Goal: Task Accomplishment & Management: Complete application form

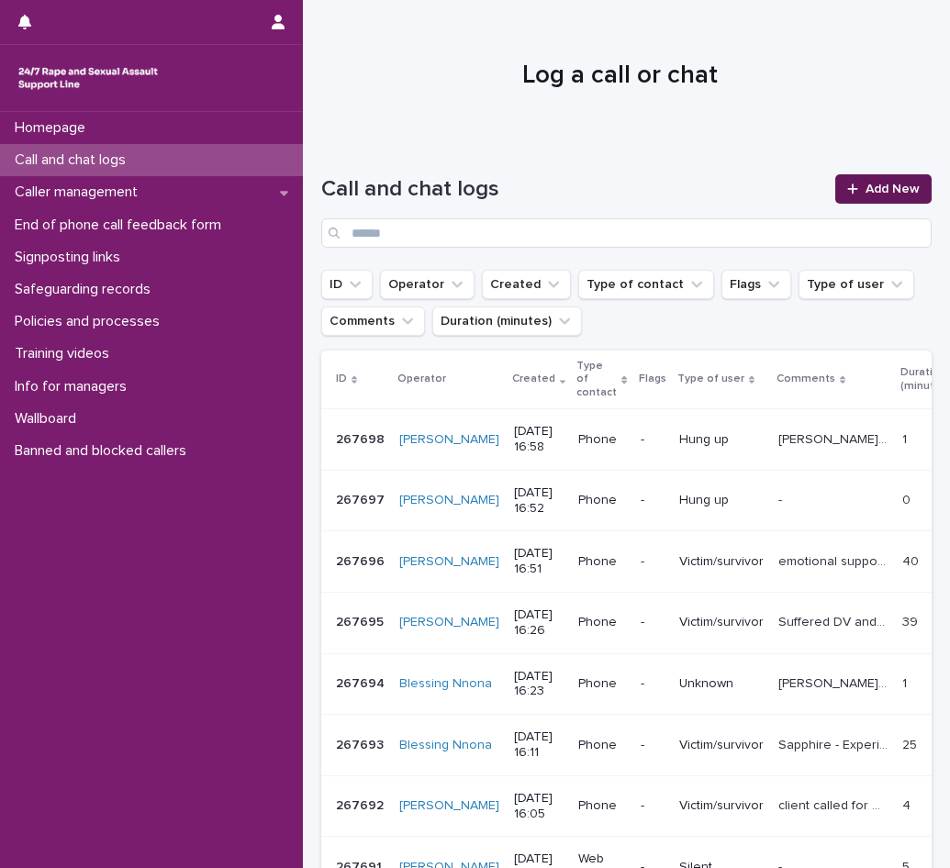
click at [847, 184] on icon at bounding box center [852, 189] width 11 height 13
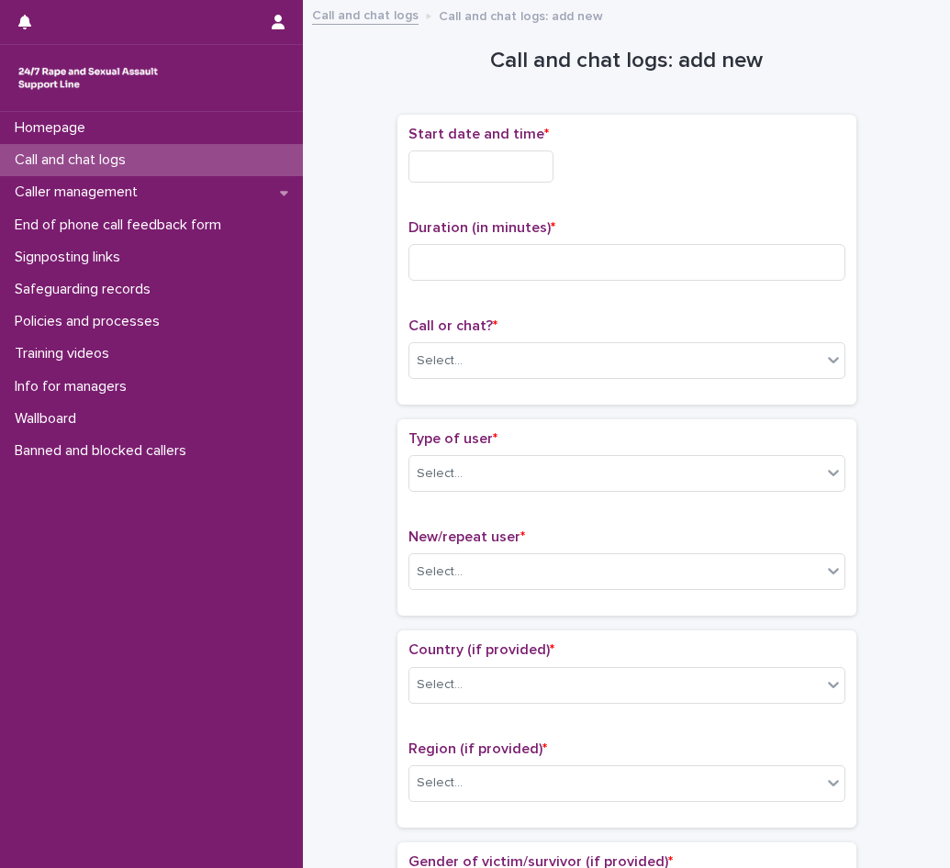
click at [501, 167] on input "text" at bounding box center [480, 166] width 145 height 32
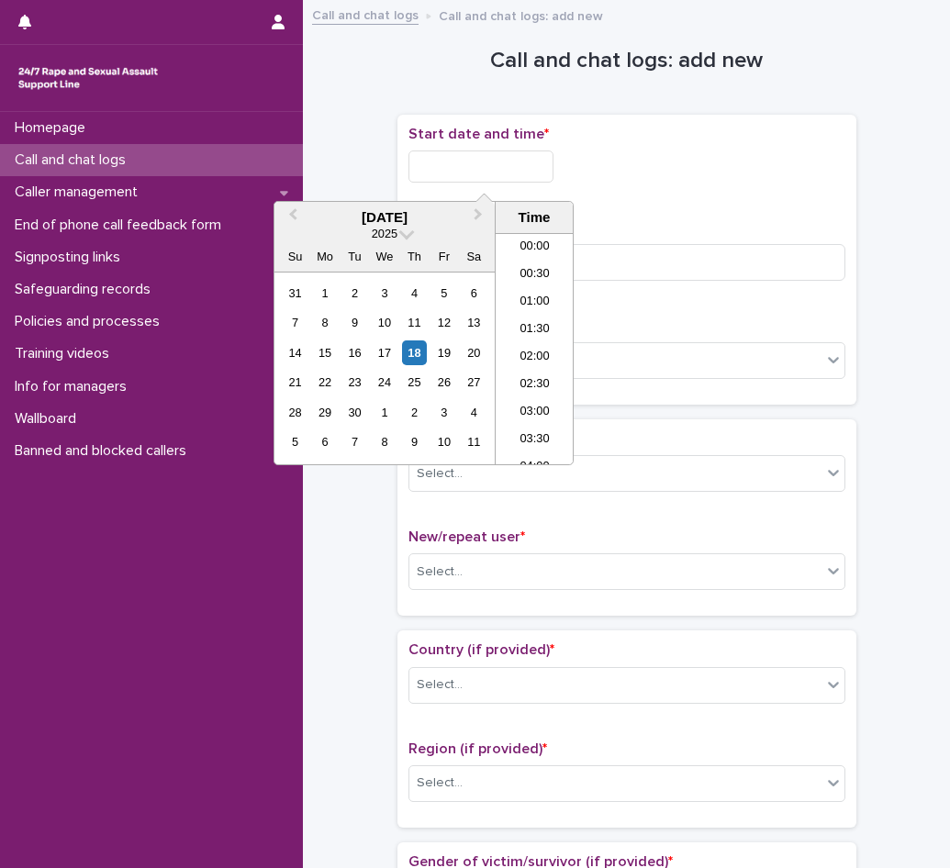
scroll to position [835, 0]
click at [528, 283] on li "16:00" at bounding box center [534, 294] width 78 height 28
click at [522, 176] on input "**********" at bounding box center [480, 166] width 145 height 32
type input "**********"
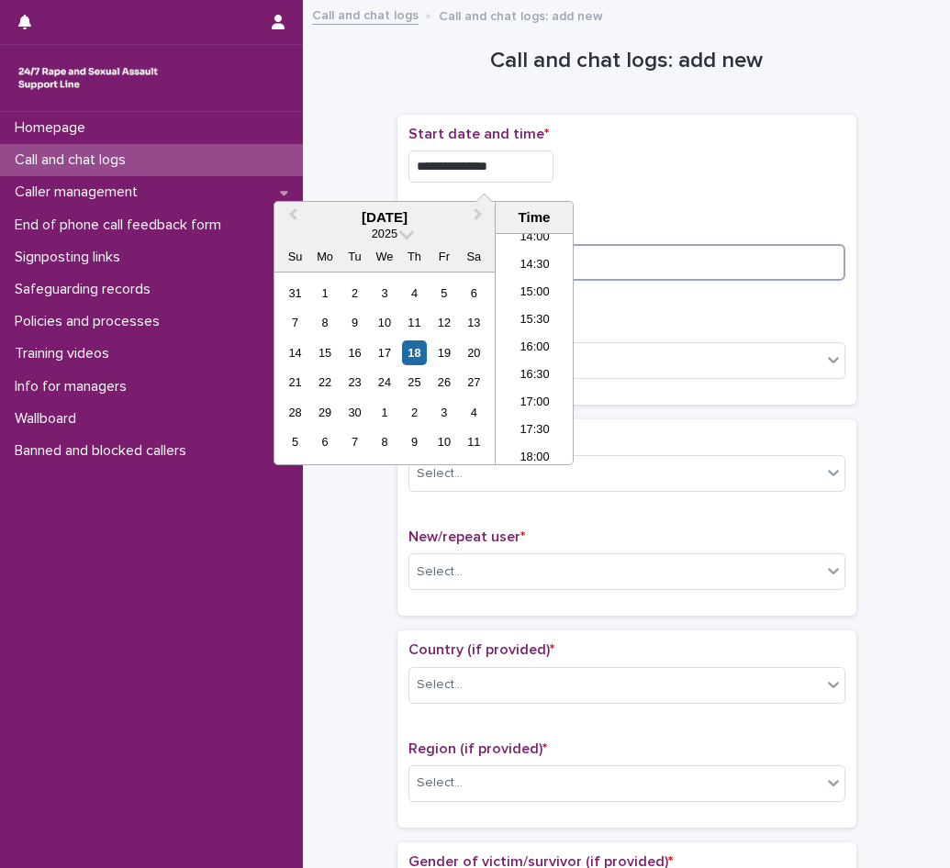
click at [610, 259] on input at bounding box center [626, 262] width 437 height 37
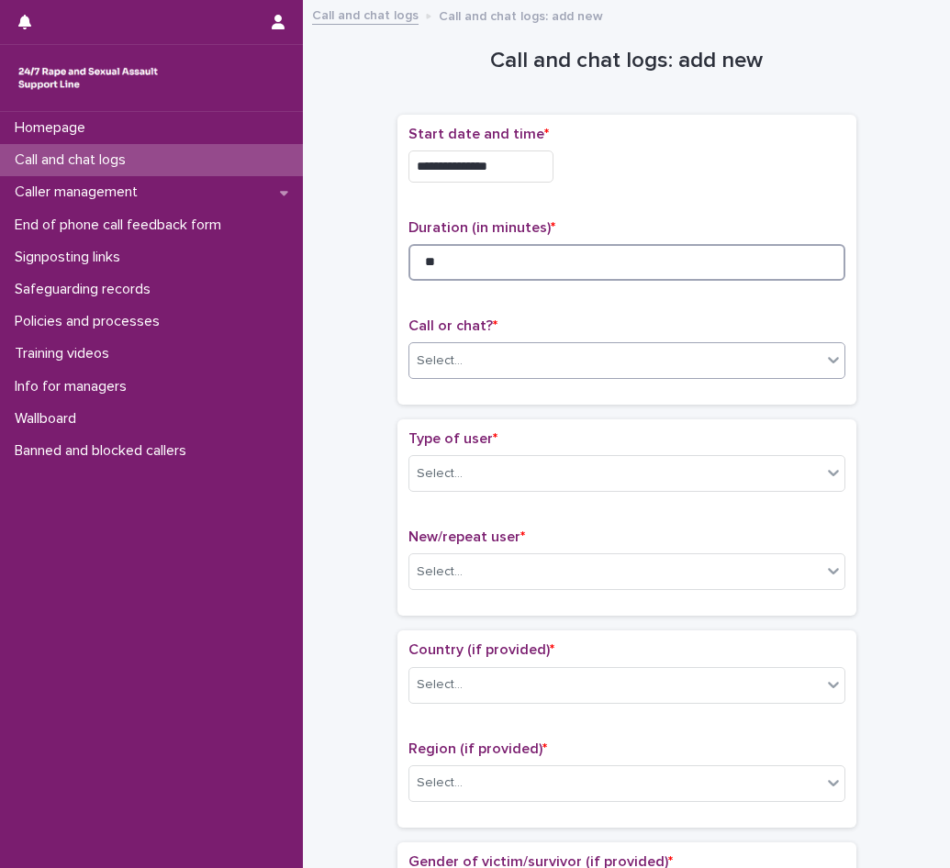
type input "**"
click at [526, 360] on div "Select..." at bounding box center [615, 361] width 412 height 30
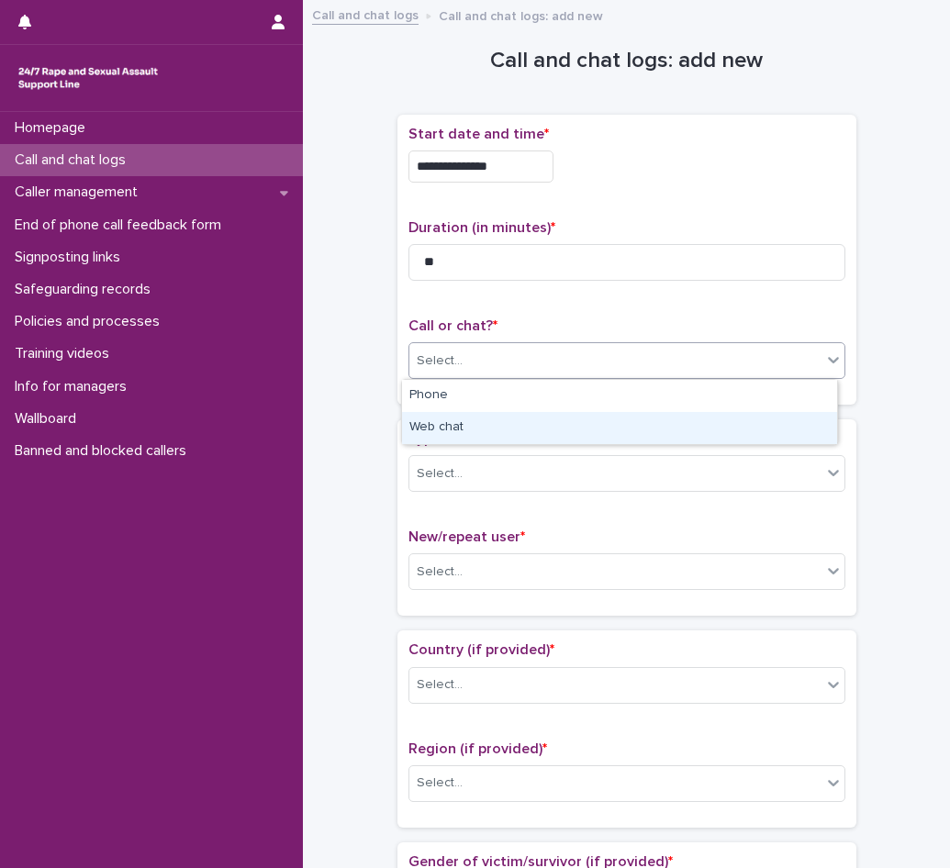
click at [472, 435] on div "Web chat" at bounding box center [619, 428] width 435 height 32
click at [466, 477] on div "Select..." at bounding box center [615, 474] width 412 height 30
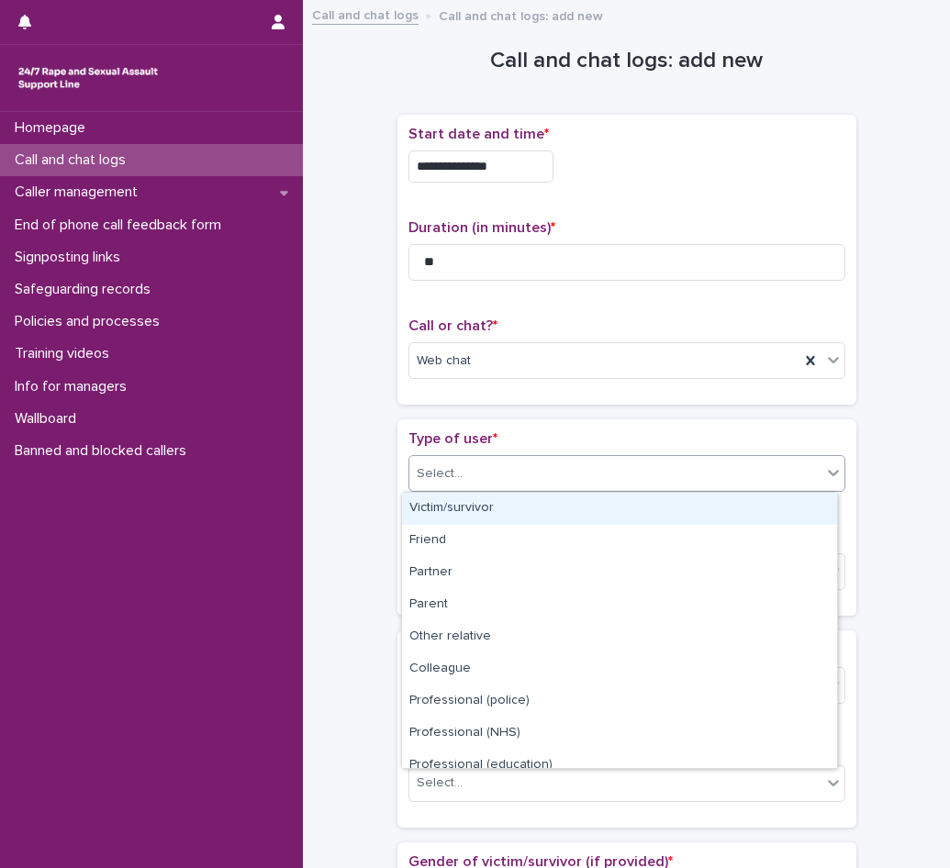
click at [483, 500] on div "Victim/survivor" at bounding box center [619, 509] width 435 height 32
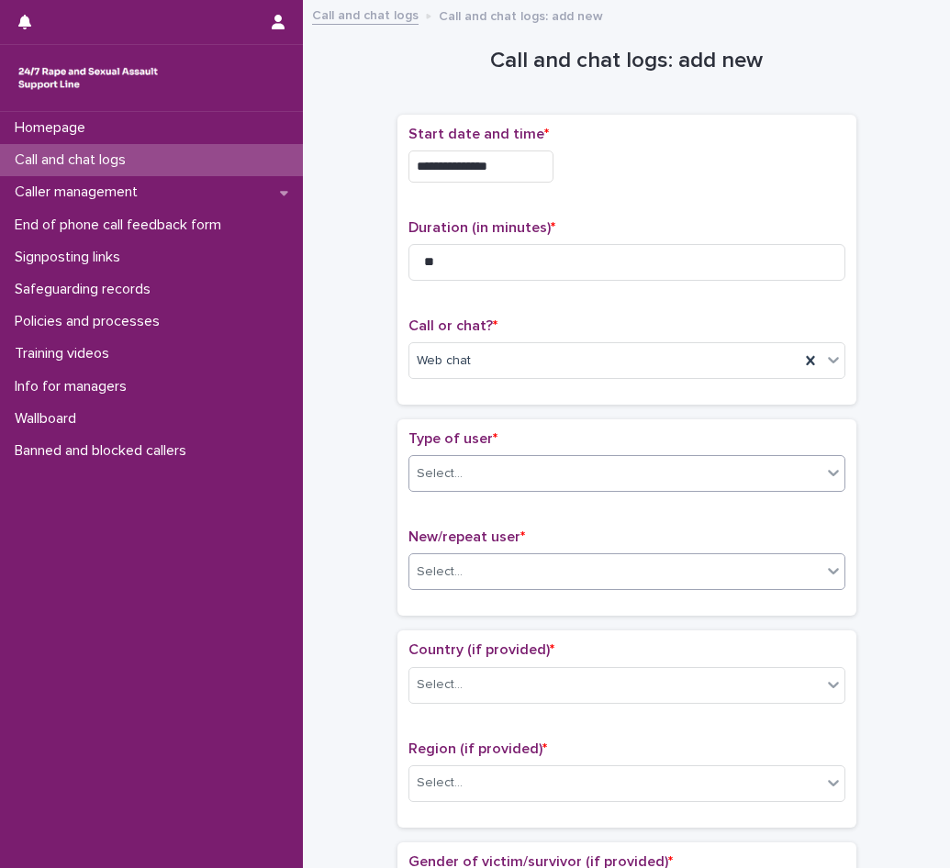
click at [484, 561] on div "Select..." at bounding box center [615, 572] width 412 height 30
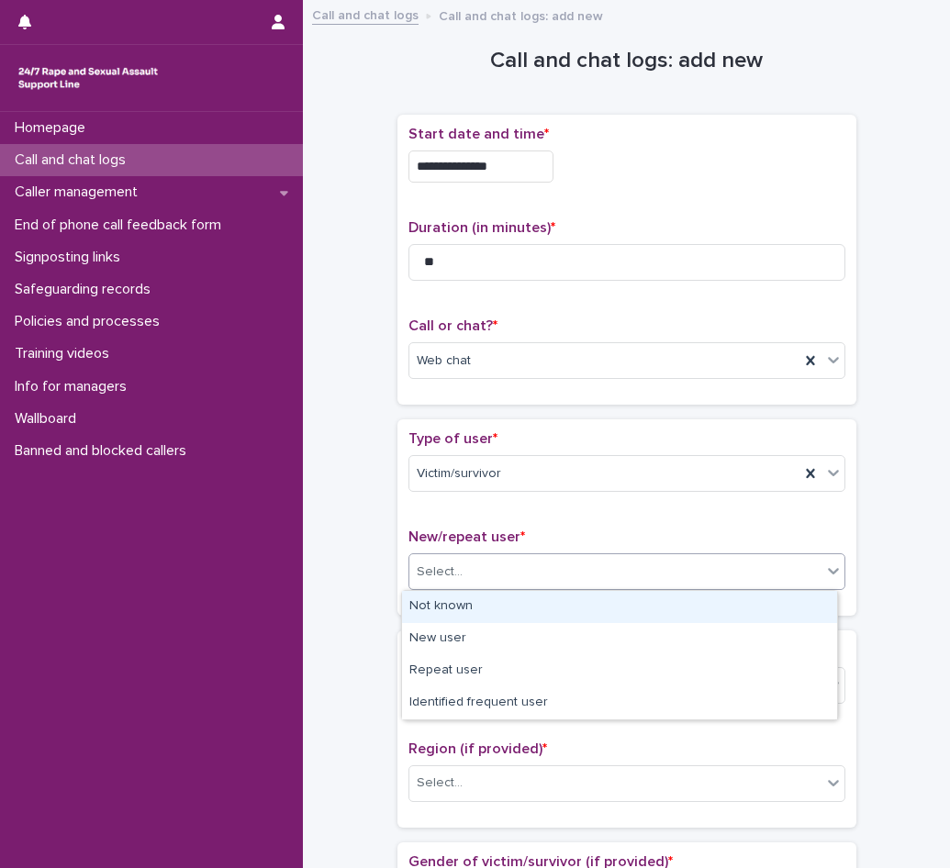
click at [472, 600] on div "Not known" at bounding box center [619, 607] width 435 height 32
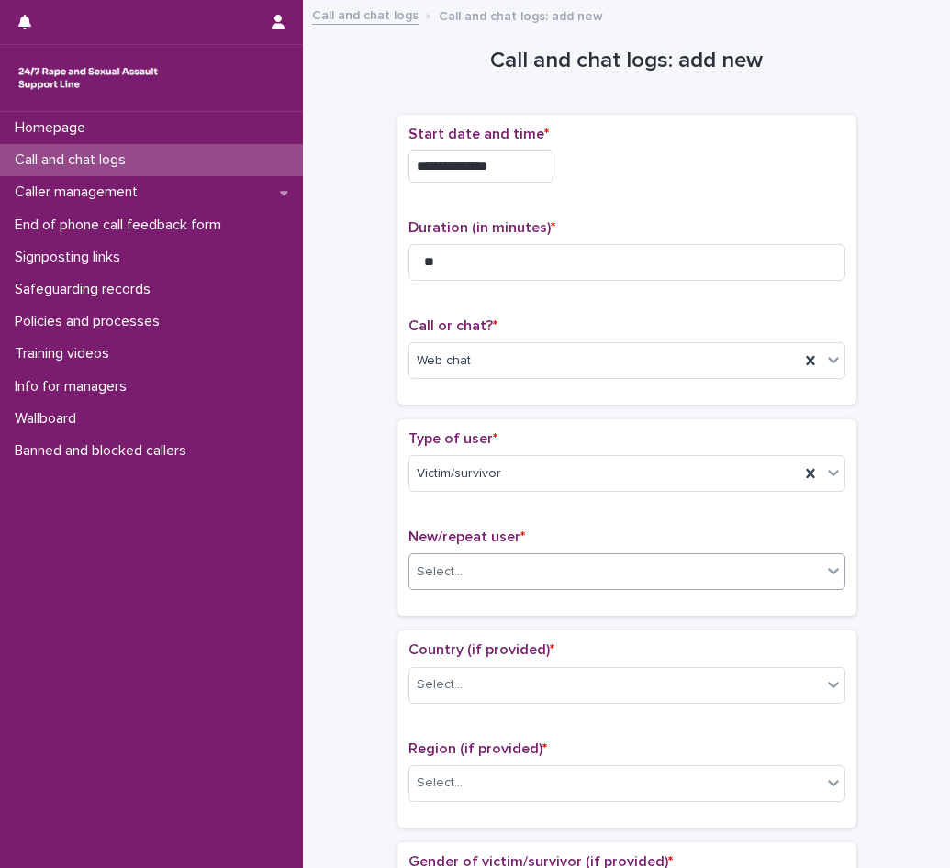
scroll to position [275, 0]
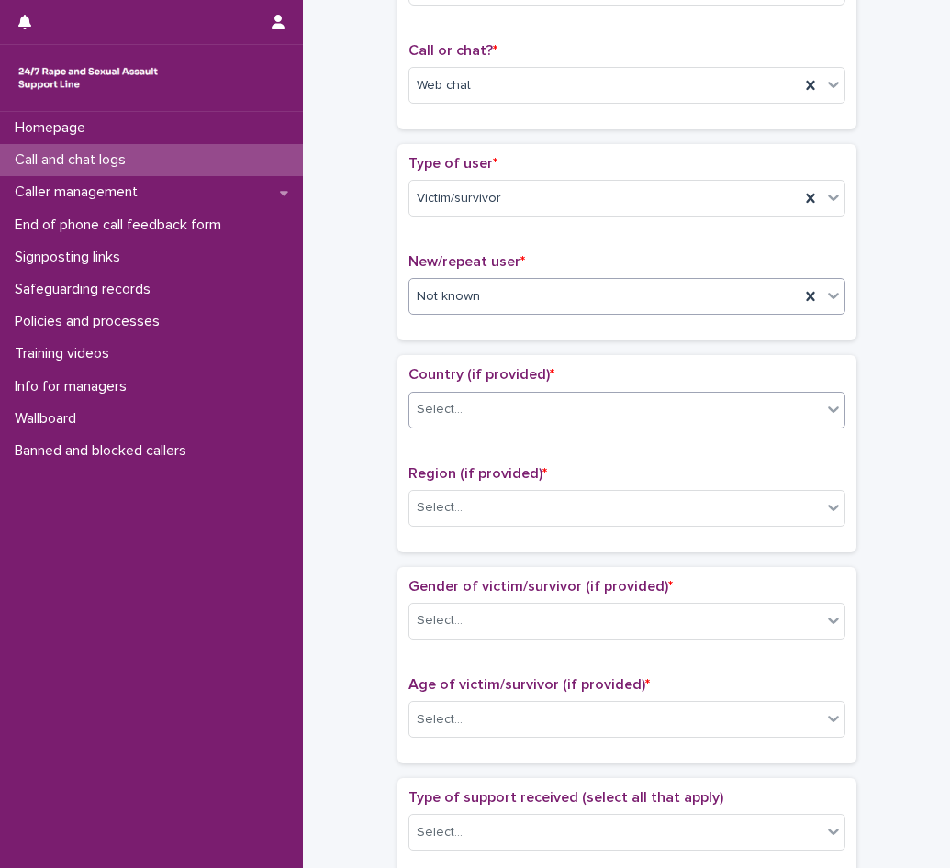
click at [470, 420] on div "Select..." at bounding box center [615, 410] width 412 height 30
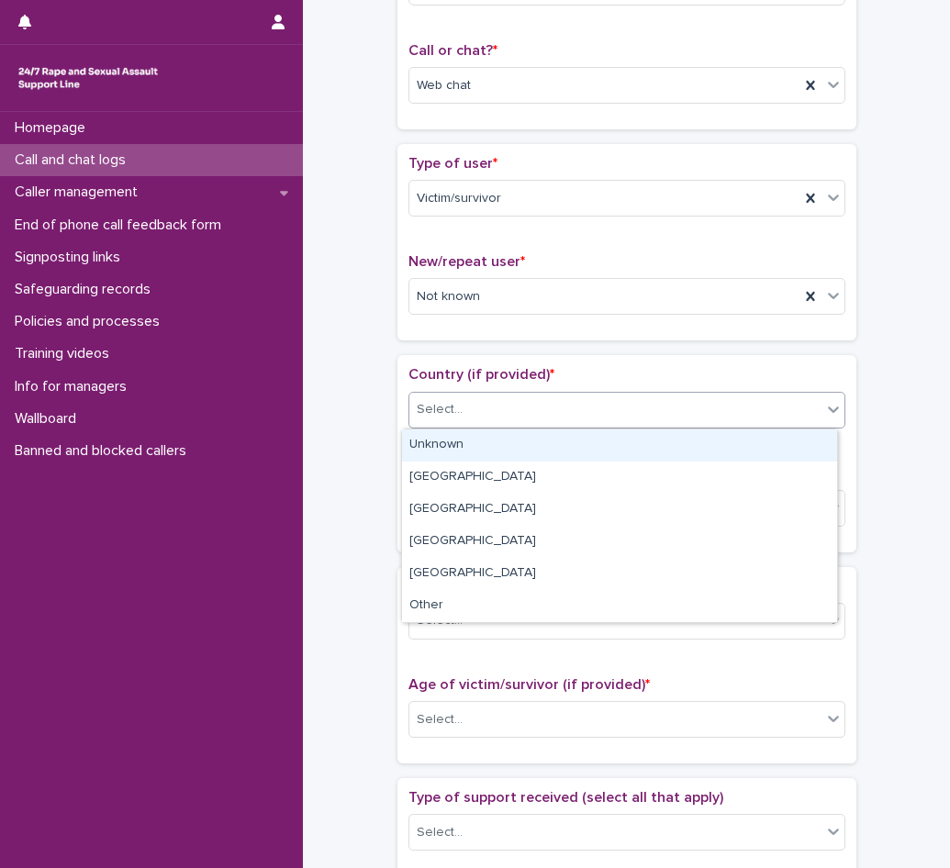
click at [454, 452] on div "Unknown" at bounding box center [619, 445] width 435 height 32
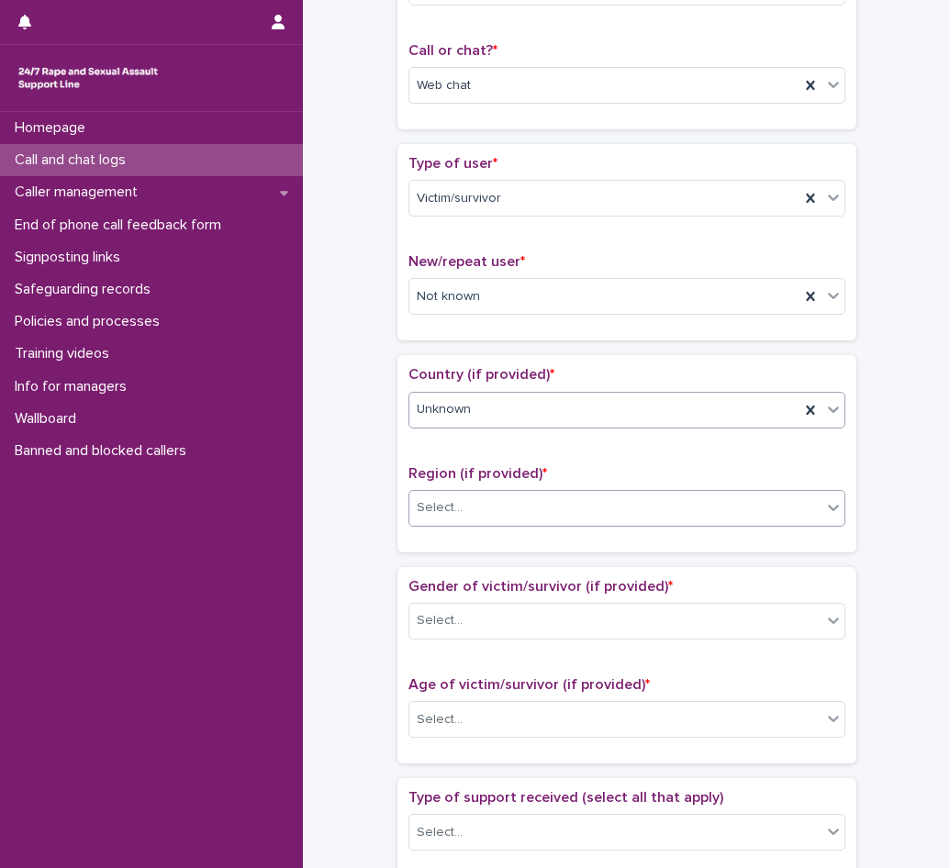
click at [433, 512] on div "Select..." at bounding box center [440, 507] width 46 height 19
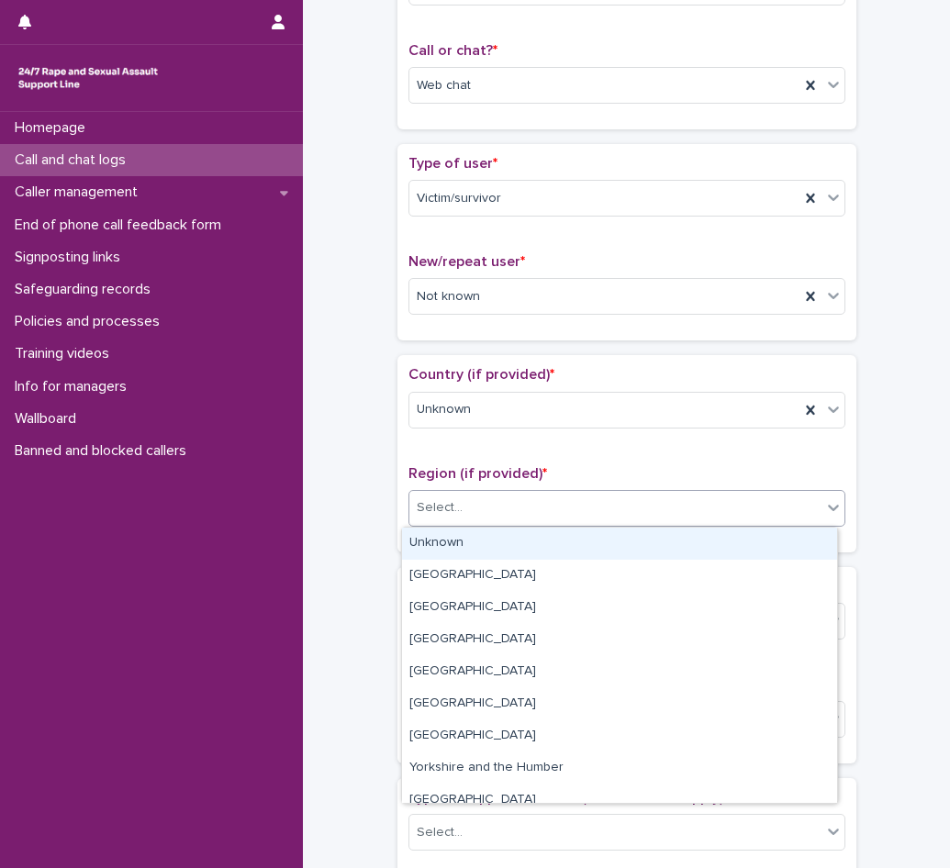
click at [446, 554] on div "Unknown" at bounding box center [619, 544] width 435 height 32
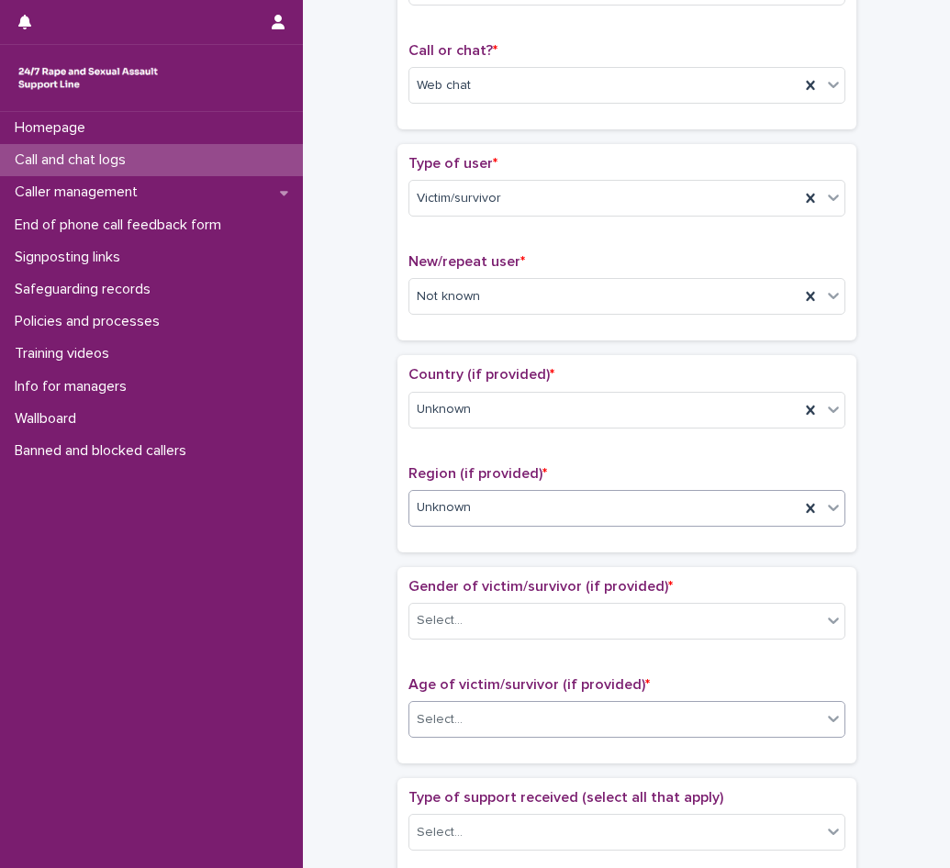
scroll to position [459, 0]
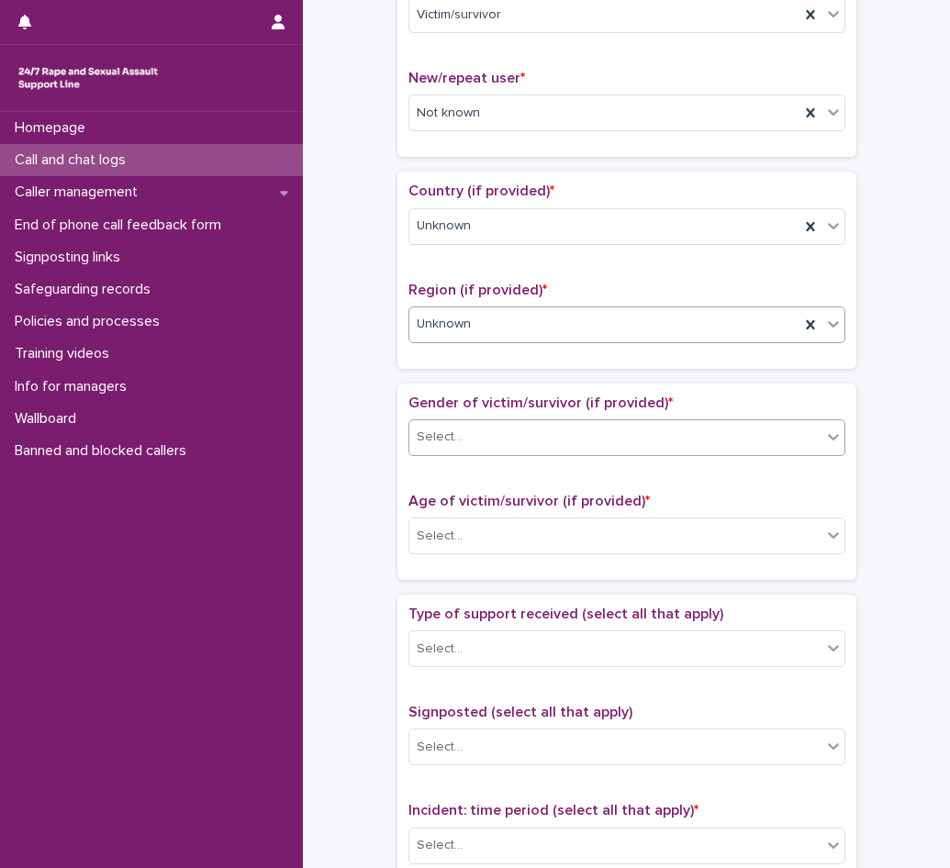
click at [463, 448] on div "Select..." at bounding box center [615, 437] width 412 height 30
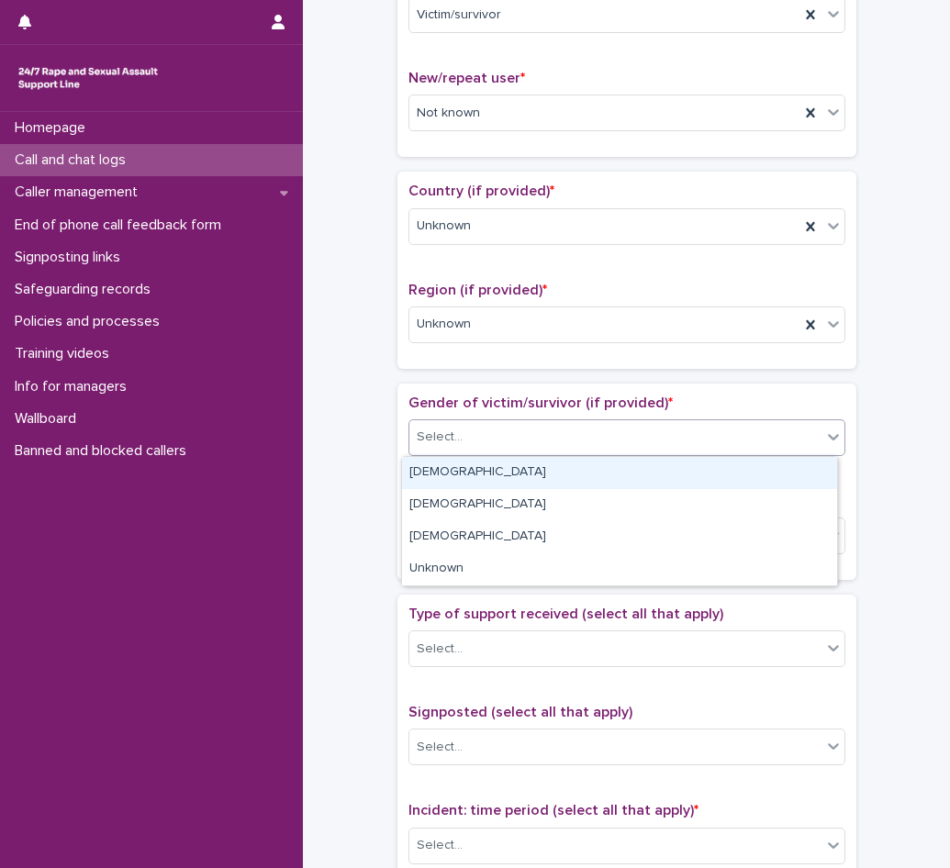
click at [442, 469] on div "[DEMOGRAPHIC_DATA]" at bounding box center [619, 473] width 435 height 32
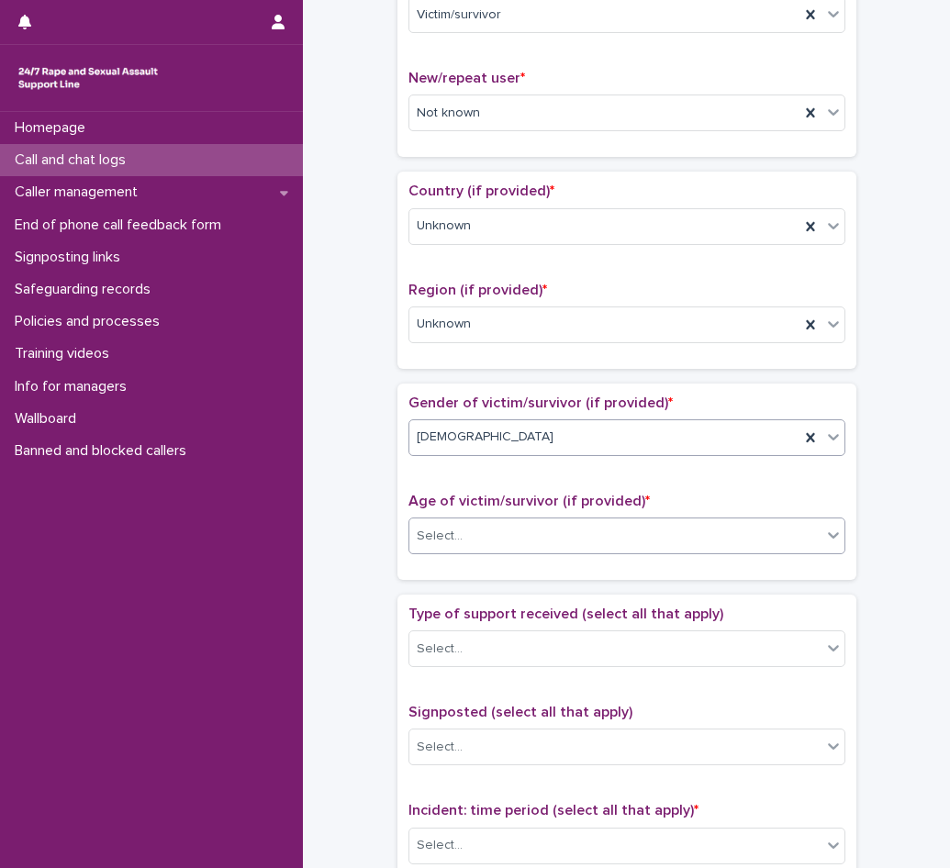
click at [448, 538] on div "Select..." at bounding box center [440, 536] width 46 height 19
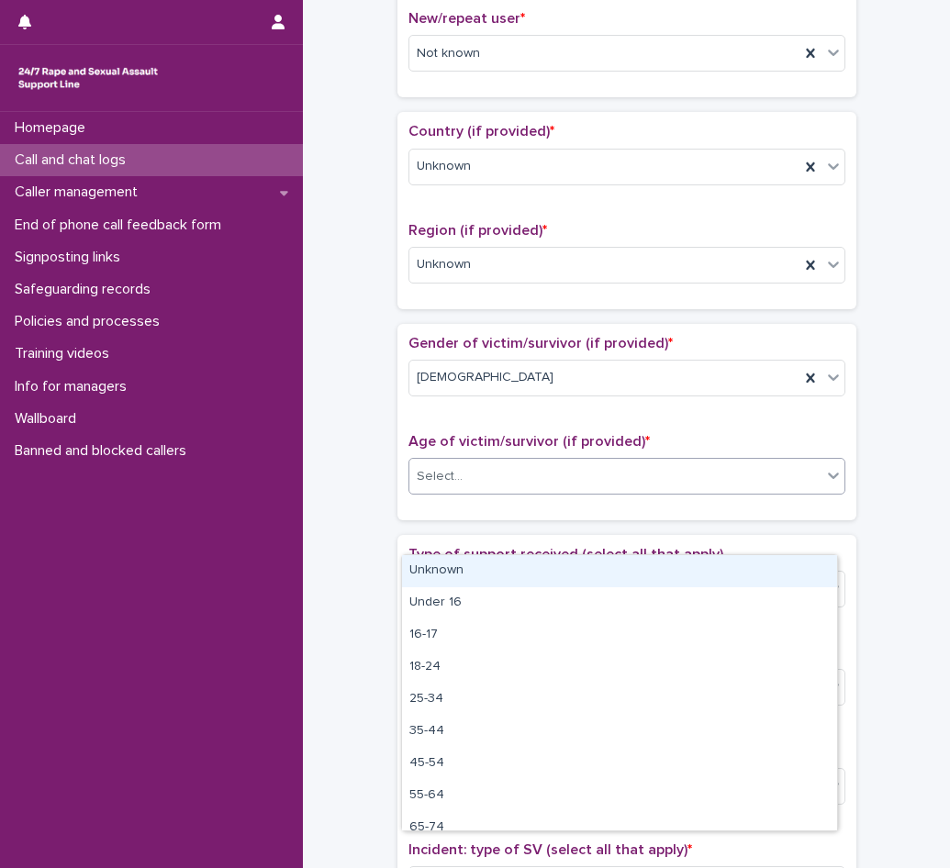
scroll to position [550, 0]
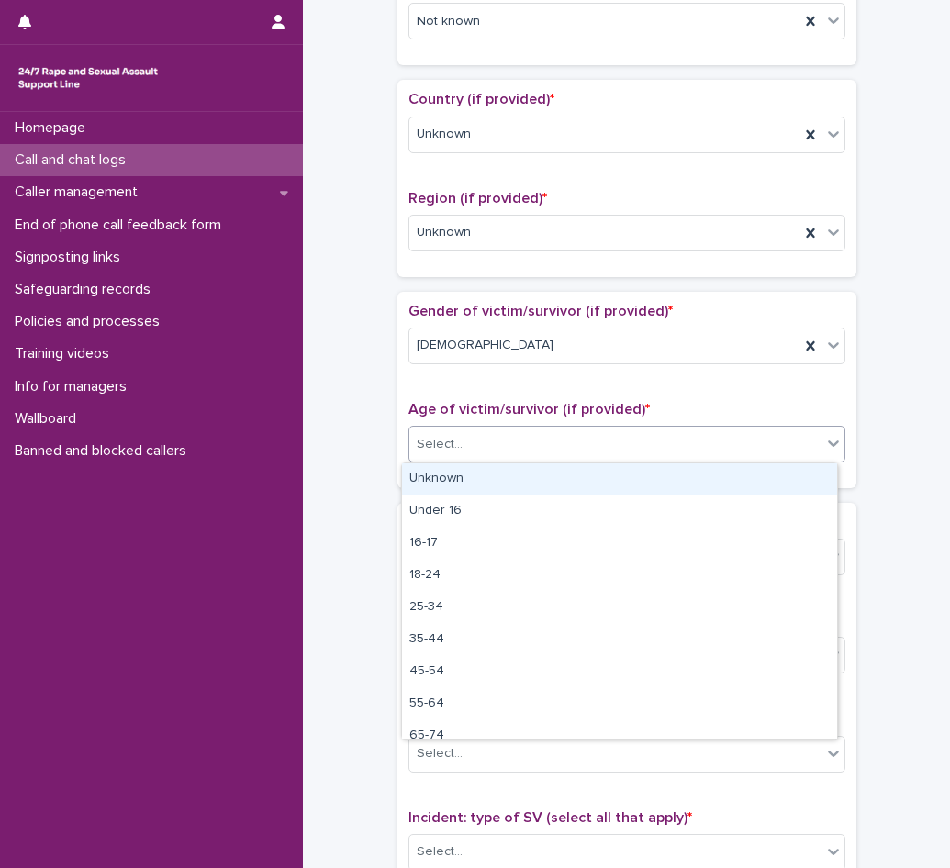
click at [454, 483] on div "Unknown" at bounding box center [619, 479] width 435 height 32
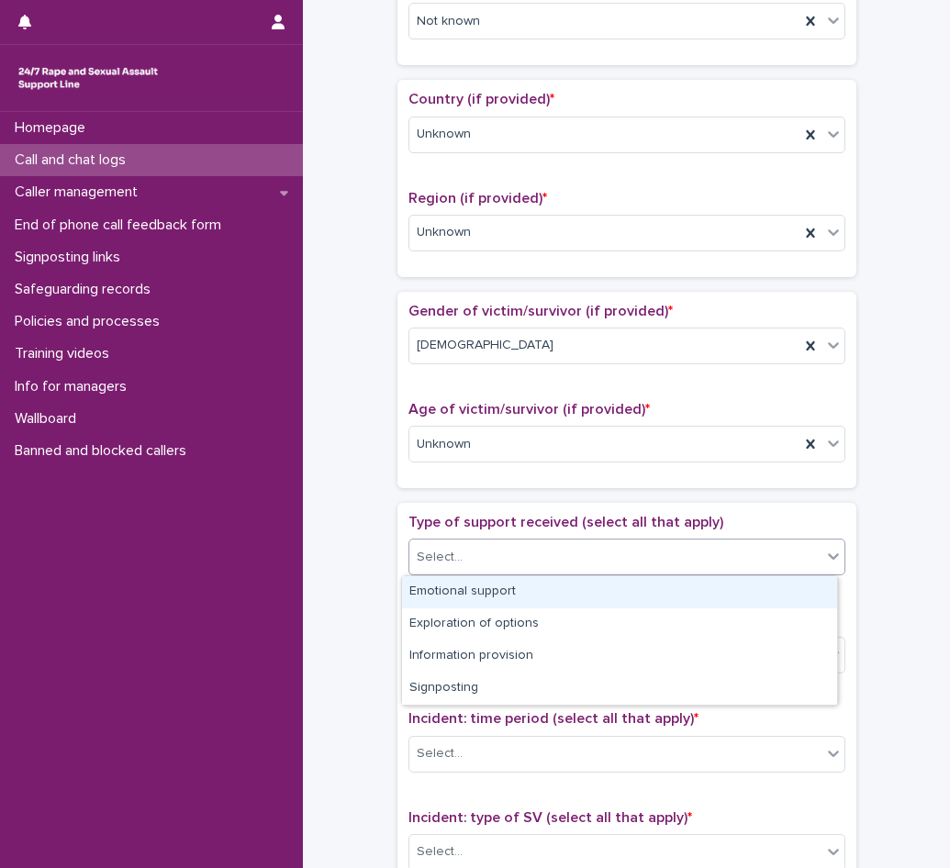
click at [445, 564] on div "Select..." at bounding box center [440, 557] width 46 height 19
click at [455, 577] on div "Emotional support" at bounding box center [619, 592] width 435 height 32
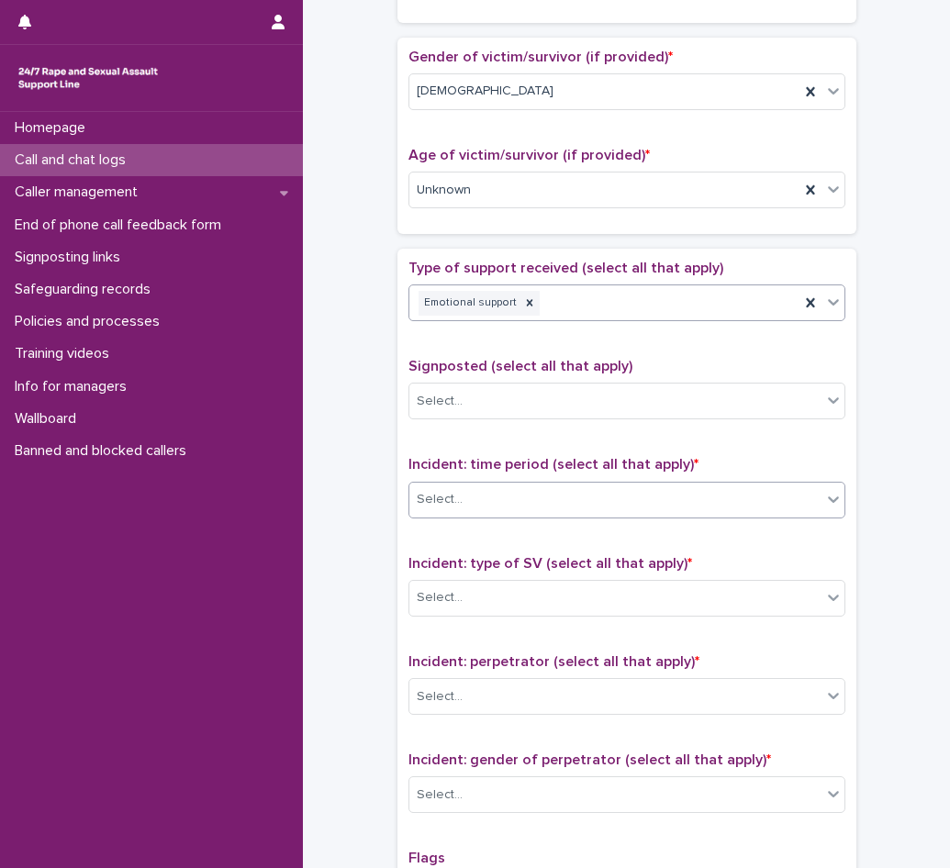
scroll to position [826, 0]
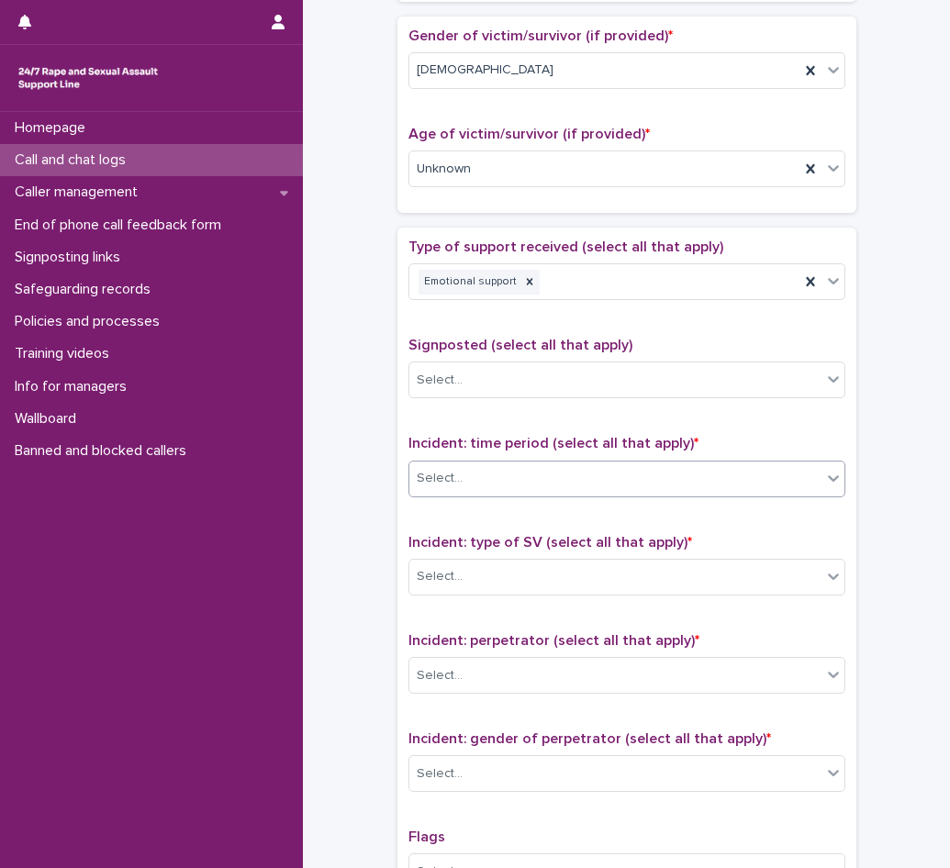
click at [469, 495] on div "Select..." at bounding box center [626, 479] width 437 height 37
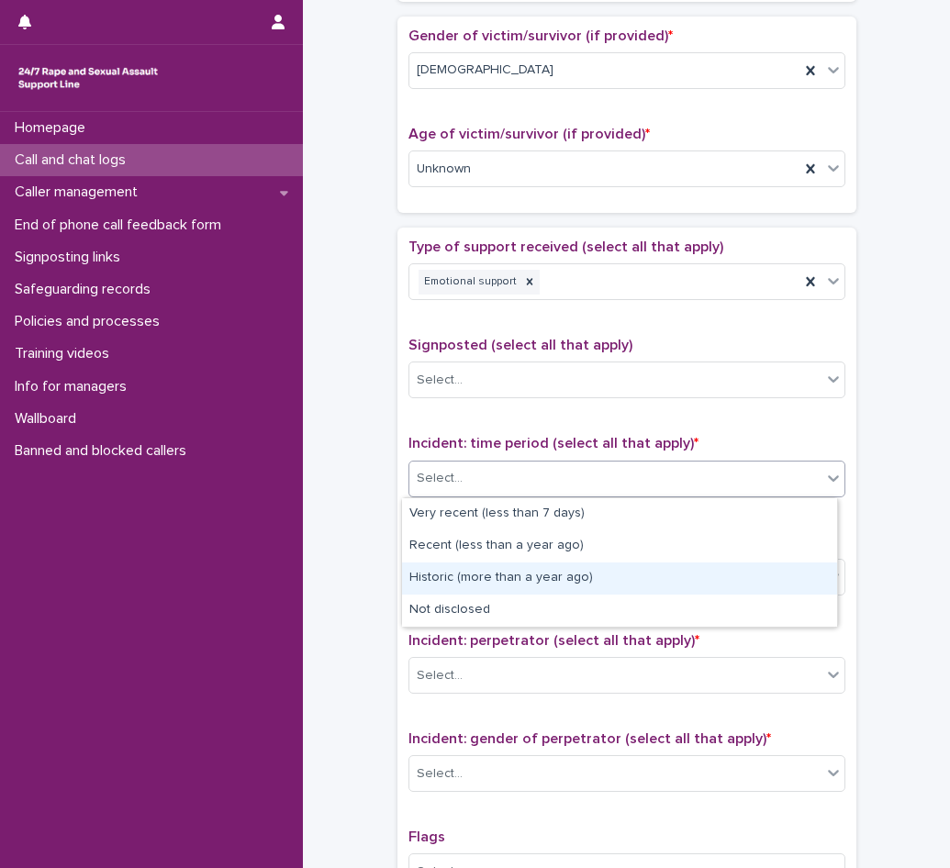
click at [448, 590] on div "Historic (more than a year ago)" at bounding box center [619, 578] width 435 height 32
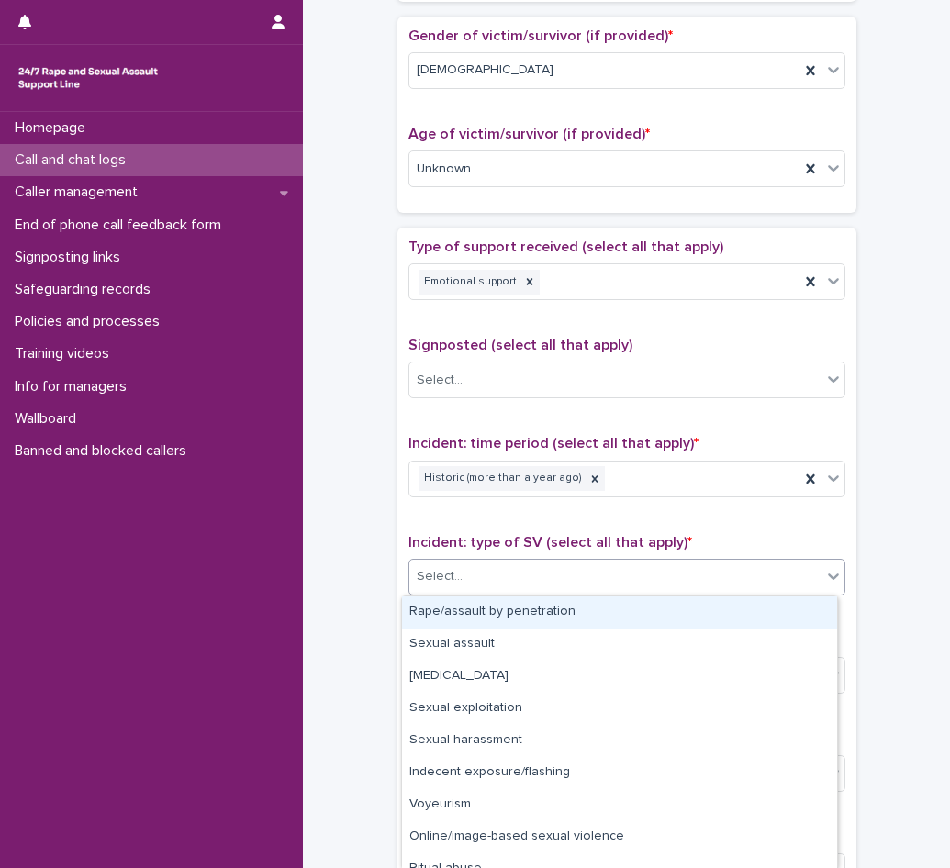
click at [448, 584] on div "Select..." at bounding box center [440, 576] width 46 height 19
click at [462, 624] on div "Rape/assault by penetration" at bounding box center [619, 612] width 435 height 32
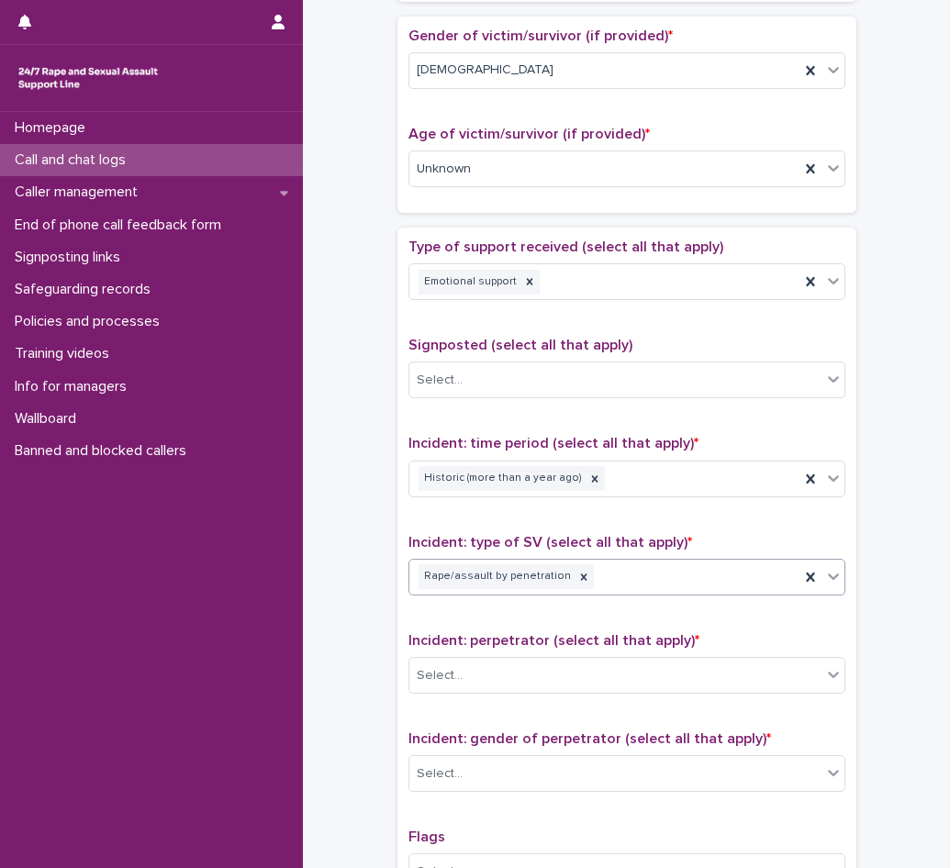
scroll to position [917, 0]
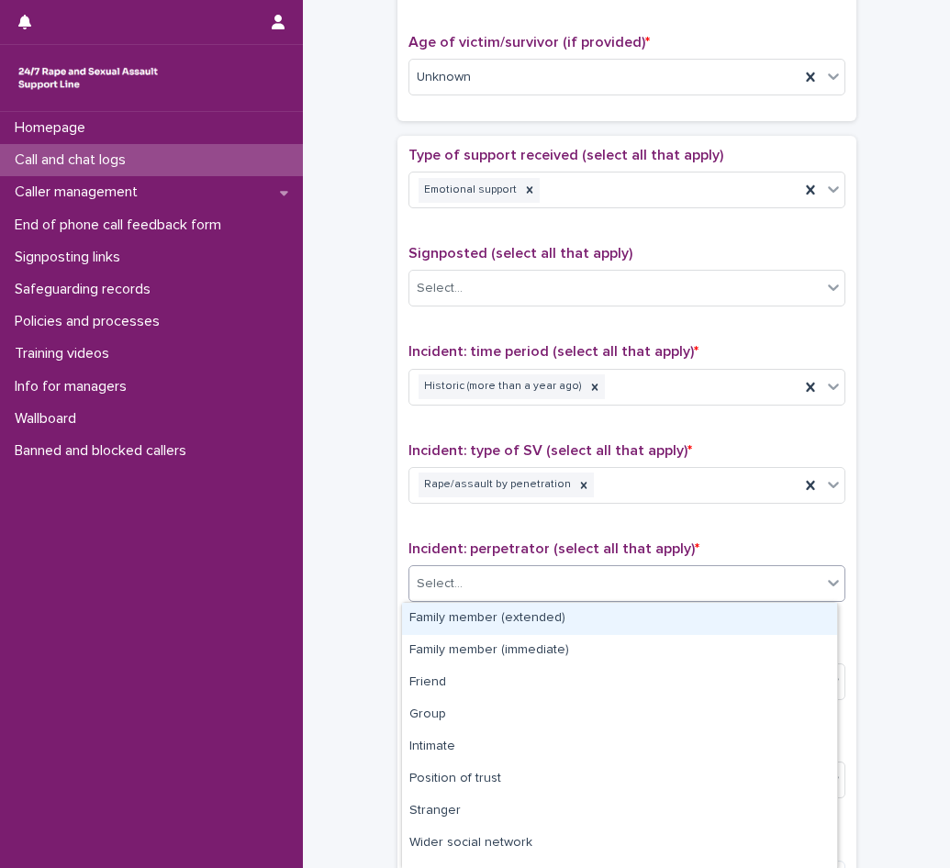
click at [469, 575] on div "Select..." at bounding box center [615, 584] width 412 height 30
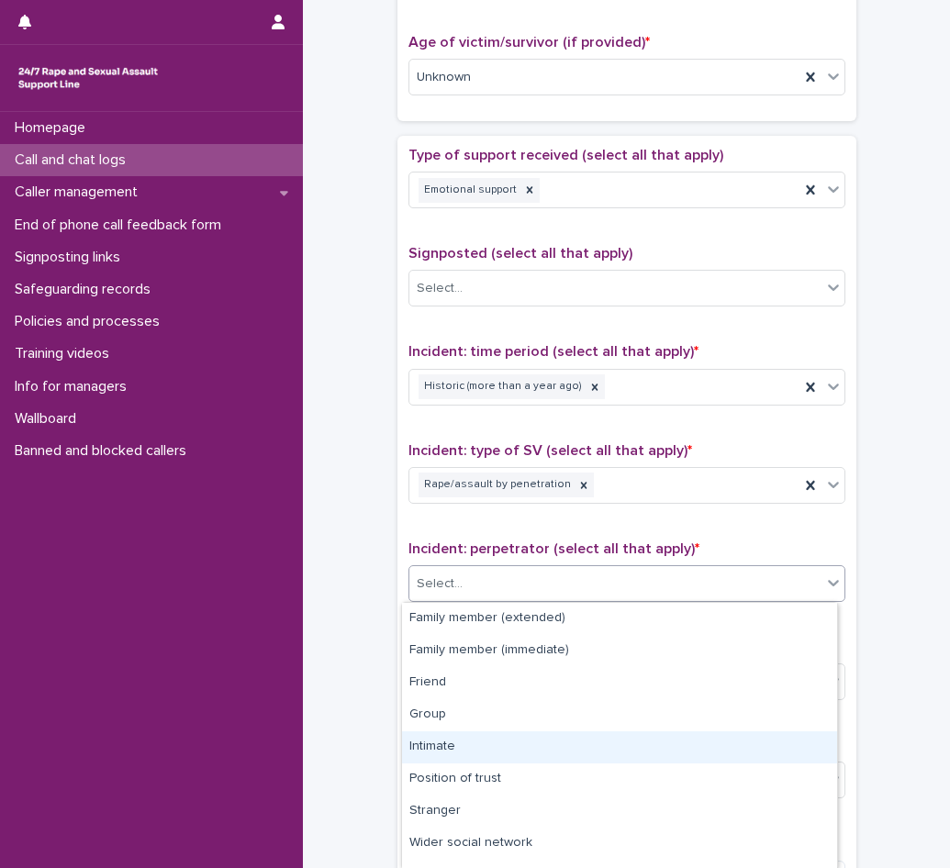
click at [437, 742] on div "Intimate" at bounding box center [619, 747] width 435 height 32
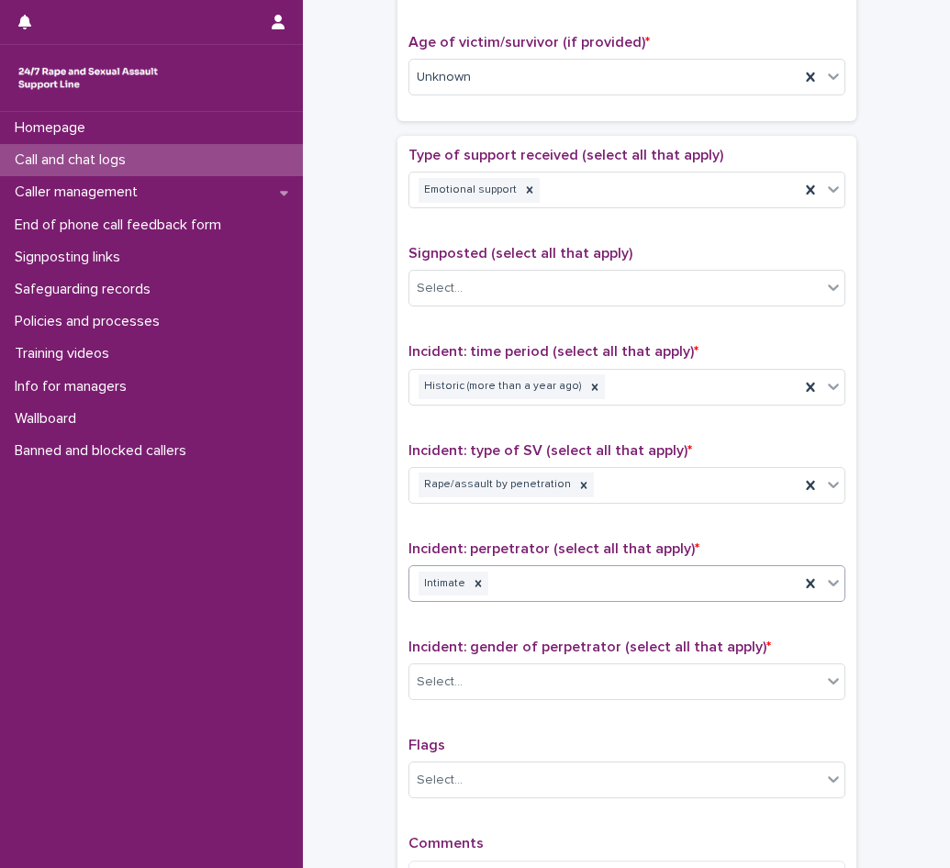
scroll to position [1162, 0]
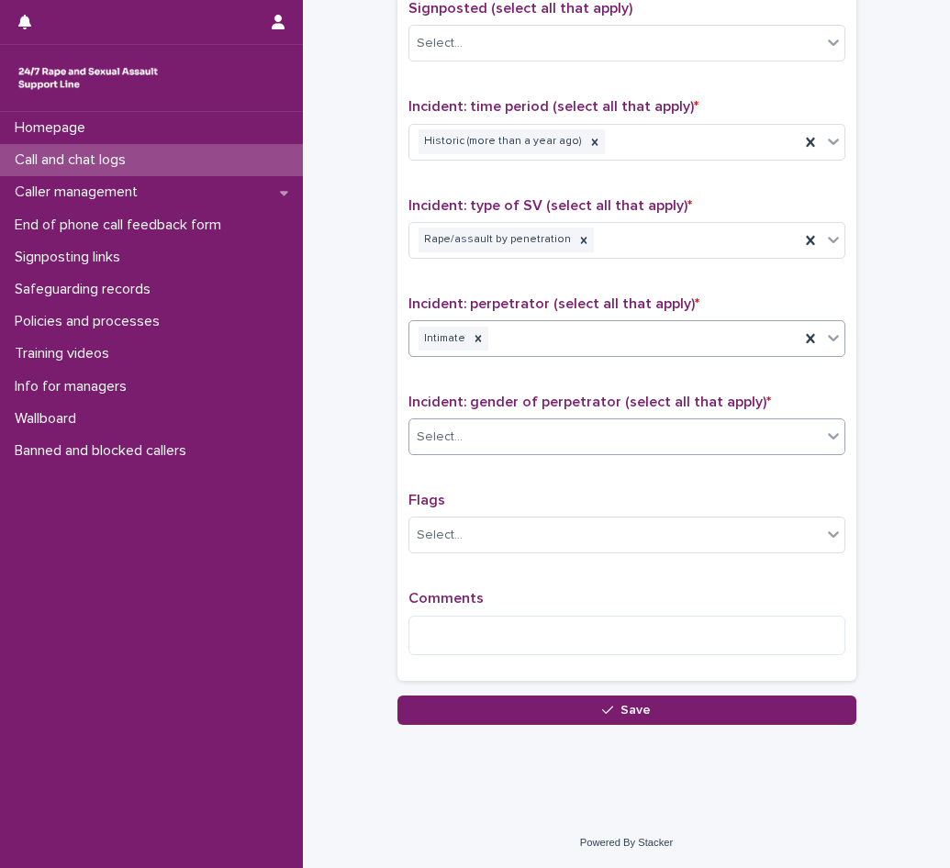
click at [480, 425] on div "Select..." at bounding box center [615, 437] width 412 height 30
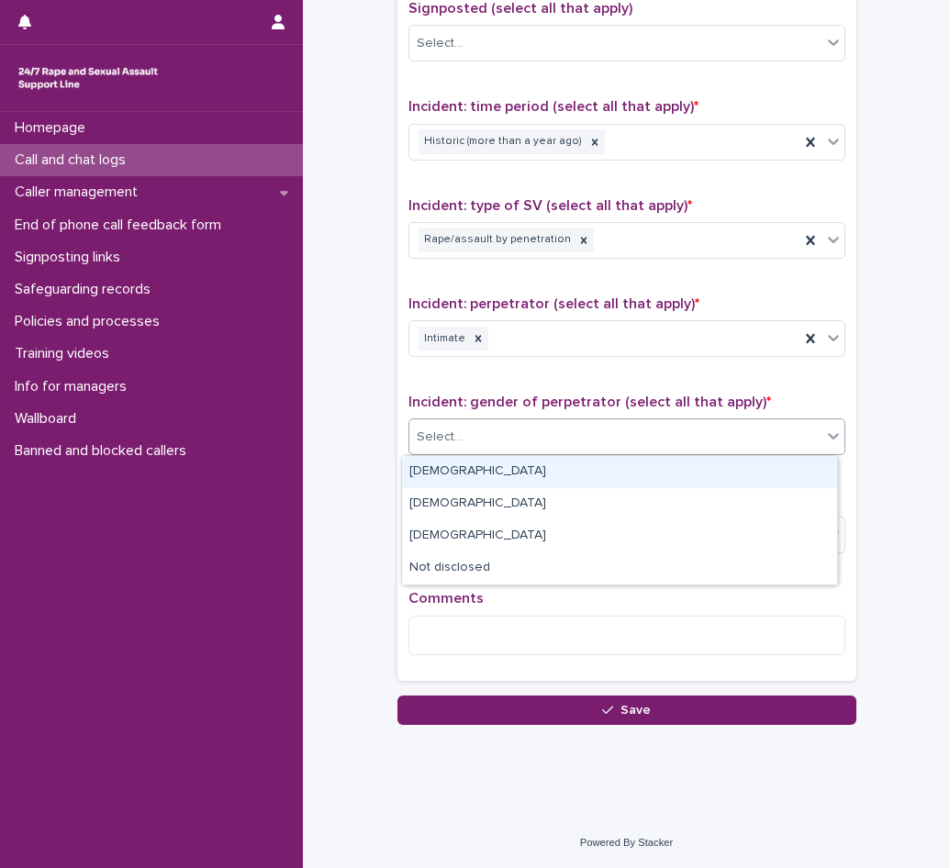
click at [459, 481] on div "[DEMOGRAPHIC_DATA]" at bounding box center [619, 472] width 435 height 32
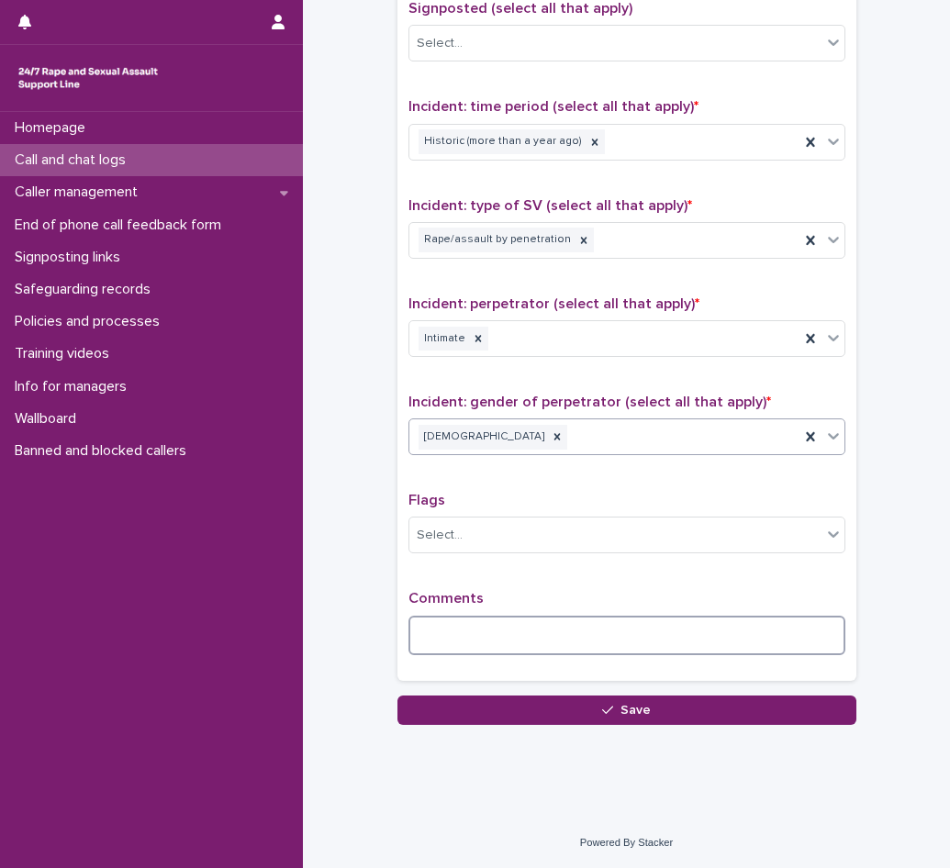
click at [450, 628] on textarea at bounding box center [626, 635] width 437 height 39
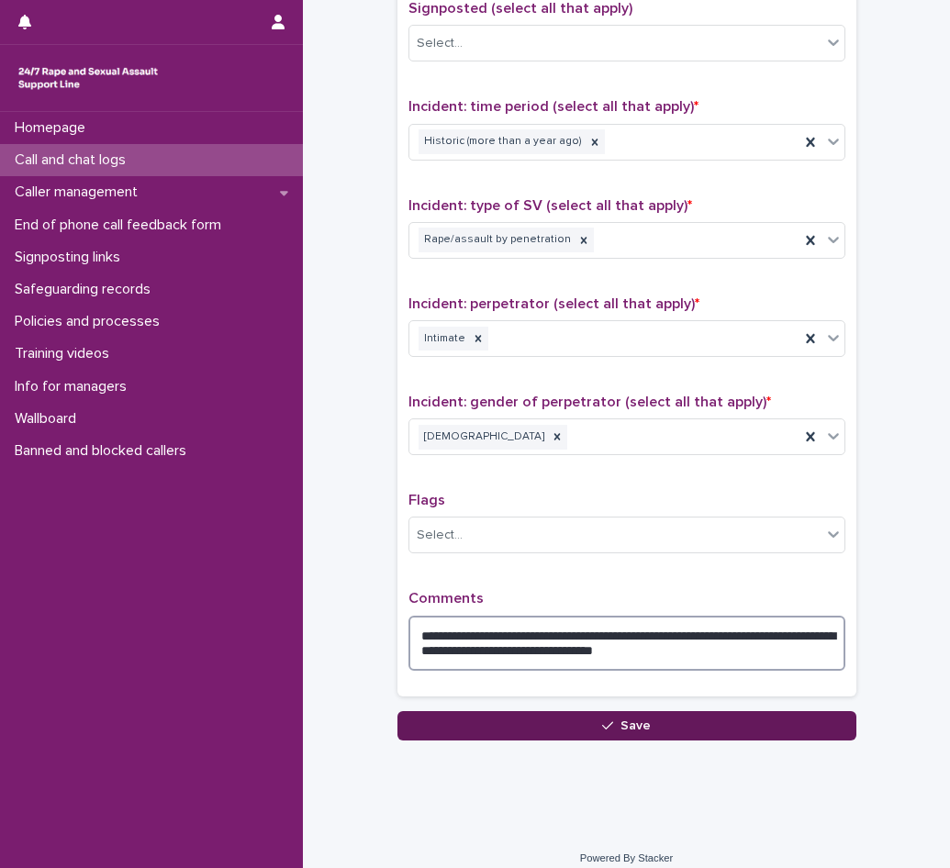
type textarea "**********"
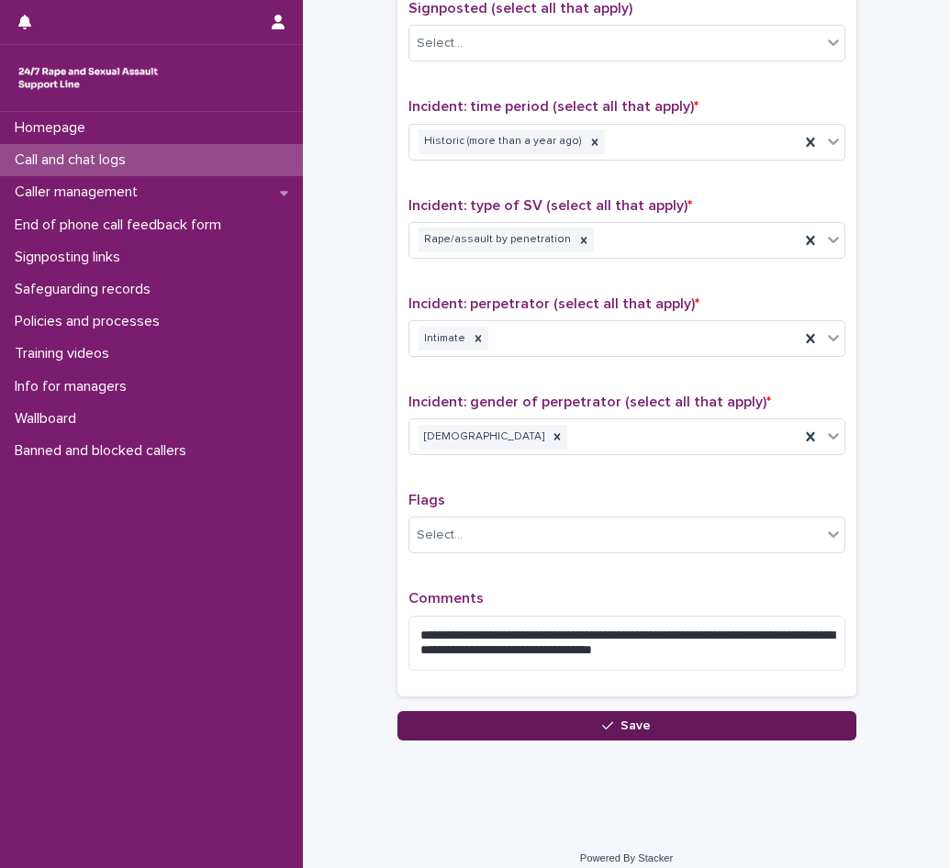
click at [534, 731] on button "Save" at bounding box center [626, 725] width 459 height 29
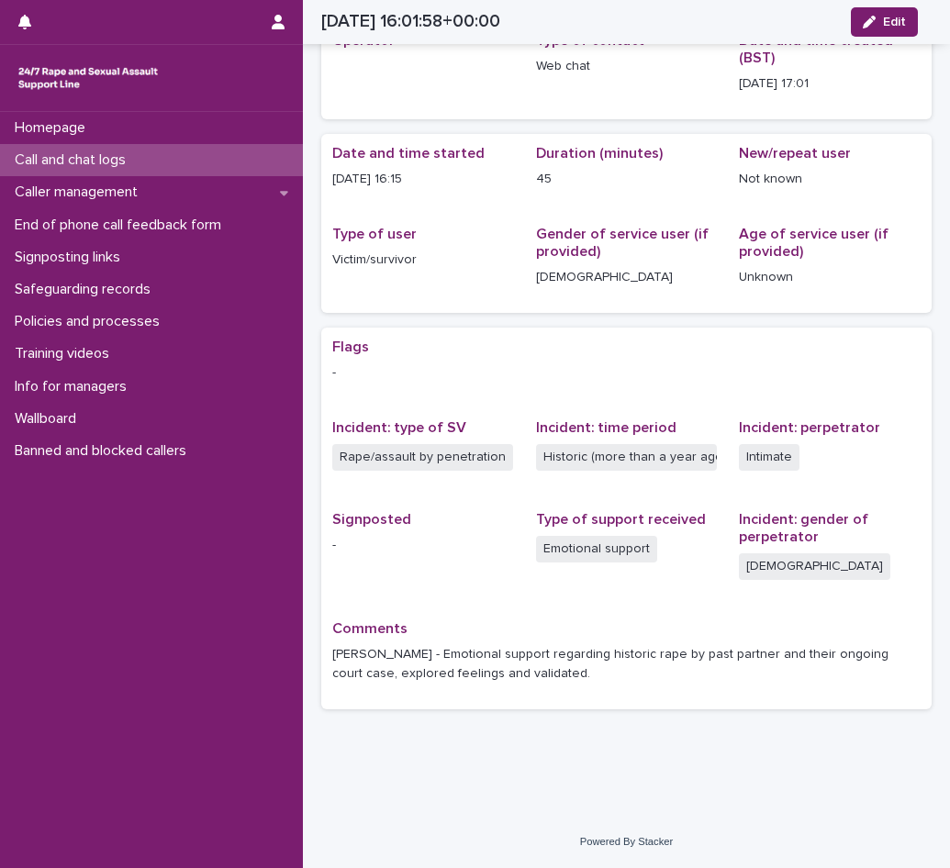
scroll to position [89, 0]
